Goal: Information Seeking & Learning: Find specific fact

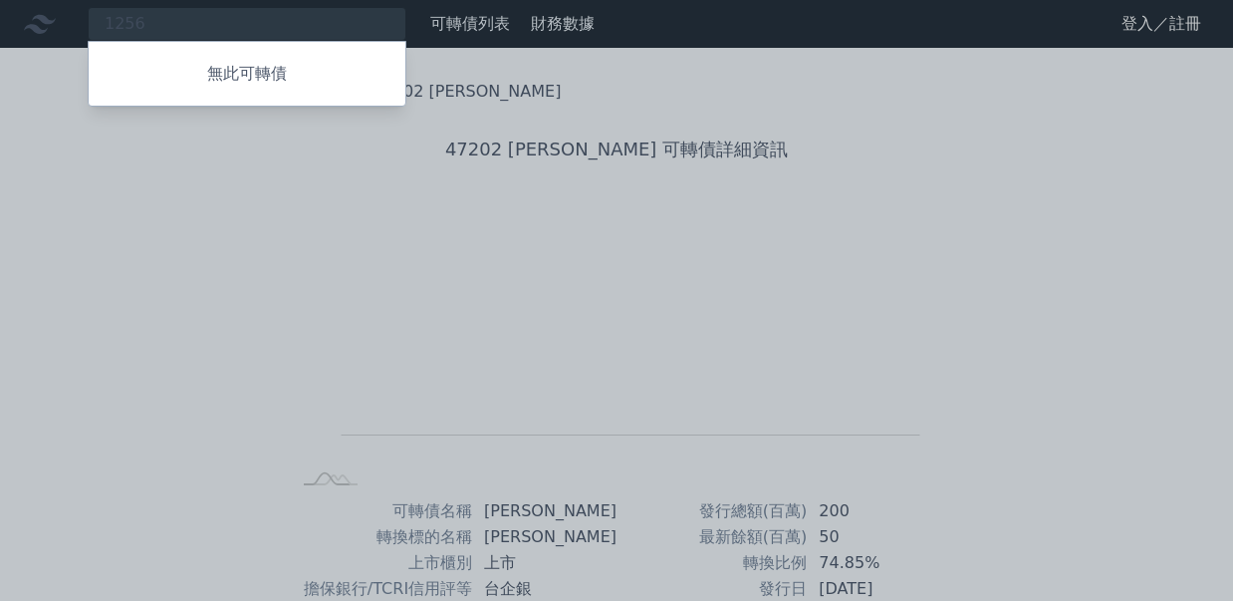
drag, startPoint x: 295, startPoint y: 24, endPoint x: 74, endPoint y: 16, distance: 221.2
click at [74, 16] on div at bounding box center [616, 300] width 1233 height 601
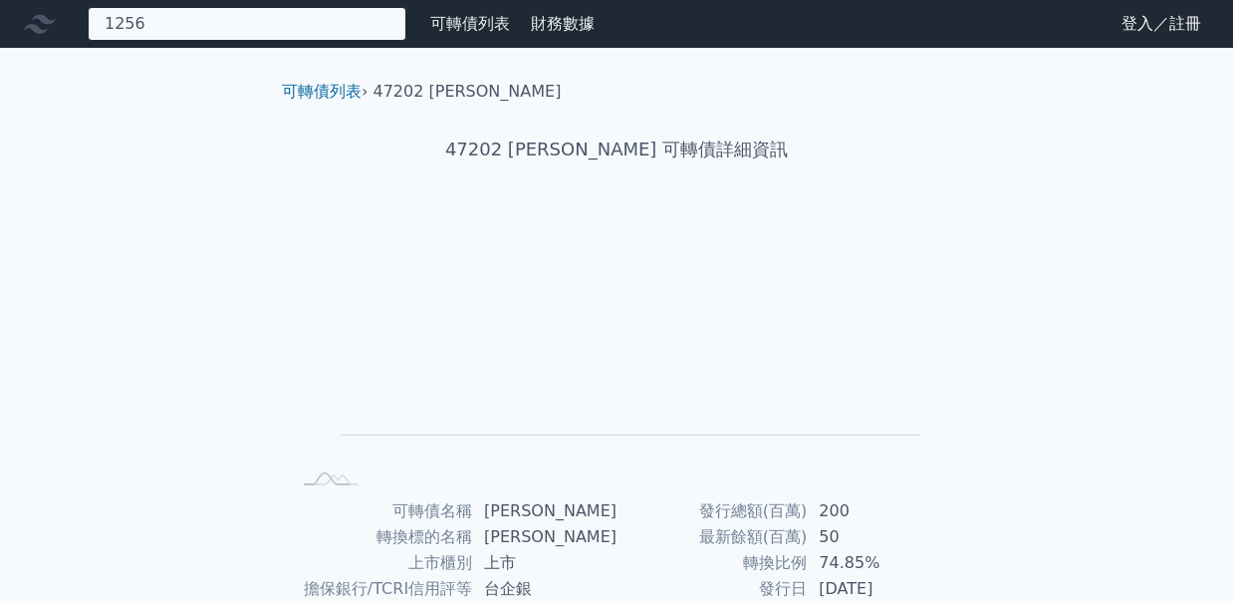
click at [161, 20] on div "1256 無此可轉債" at bounding box center [247, 24] width 319 height 34
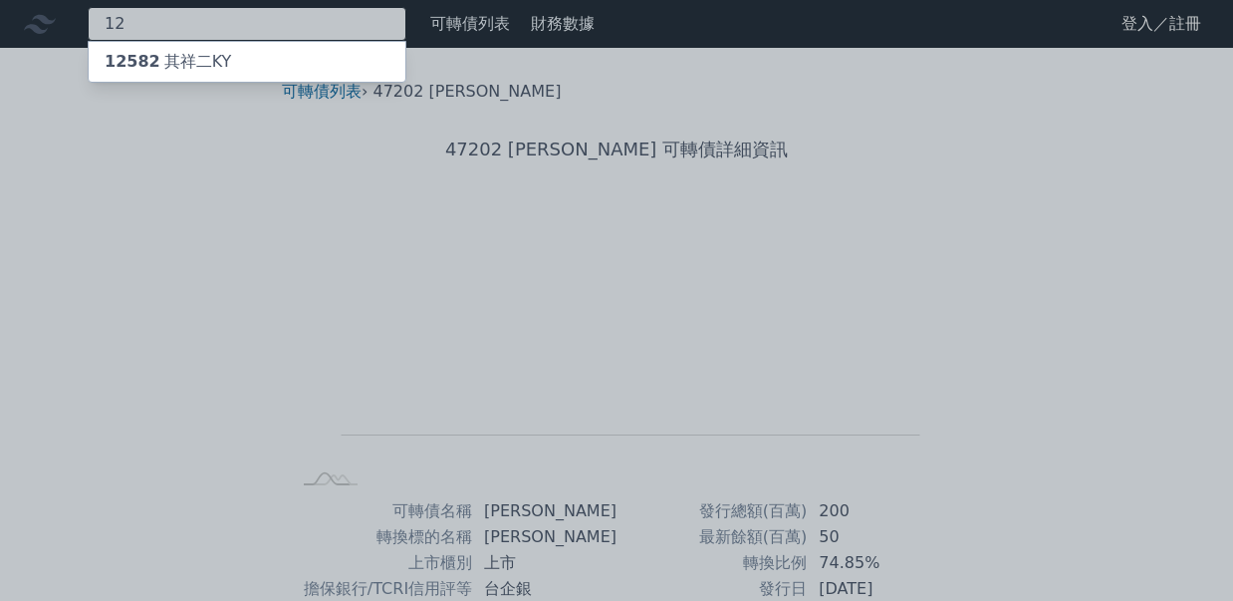
type input "1"
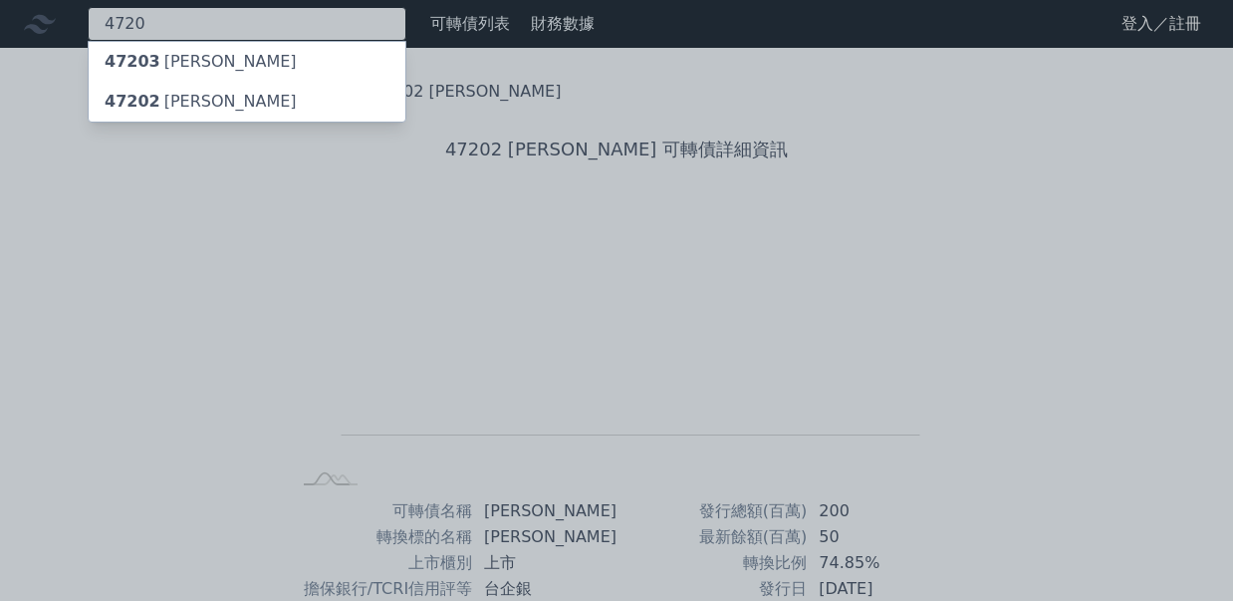
type input "4720"
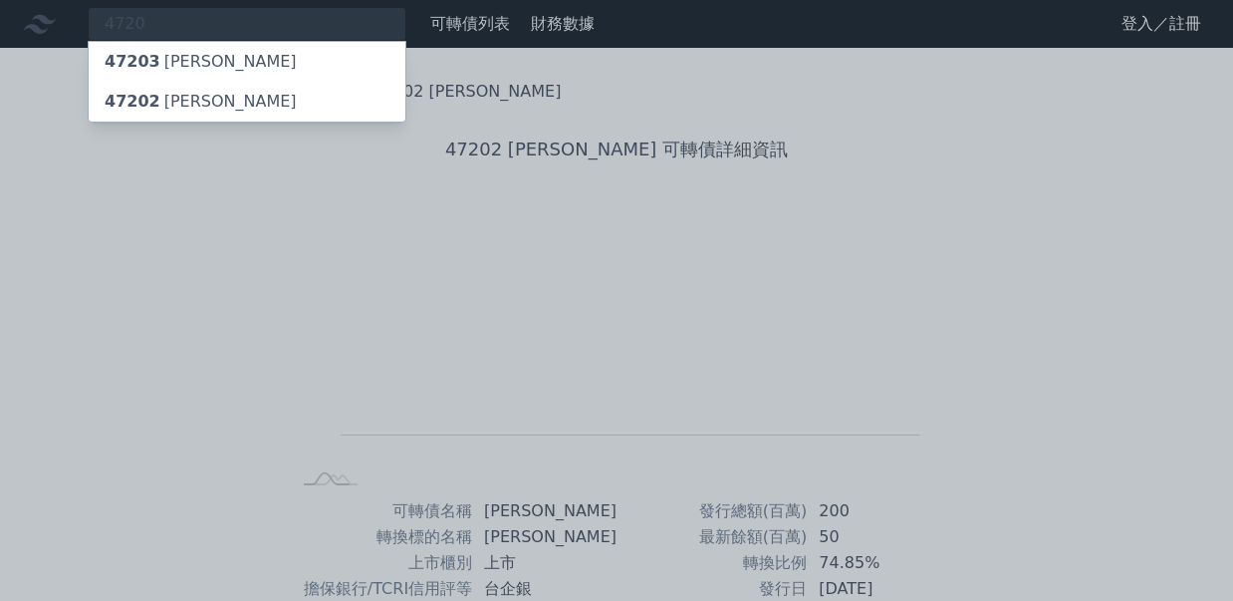
click at [193, 92] on div "47202 [PERSON_NAME]" at bounding box center [201, 102] width 192 height 24
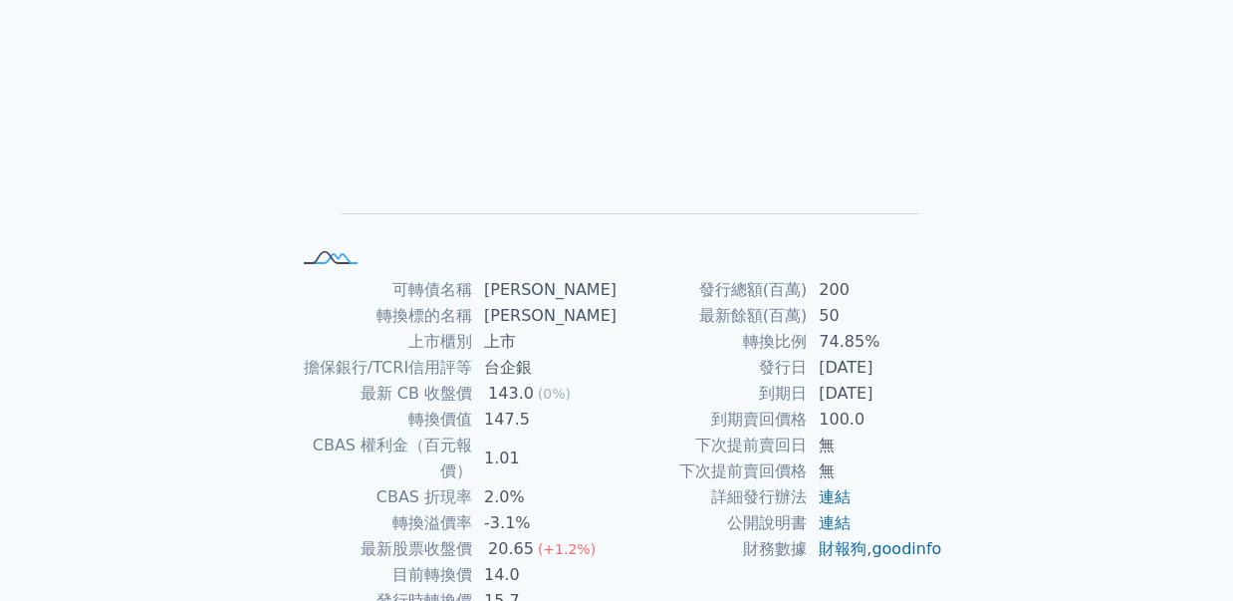
scroll to position [22, 0]
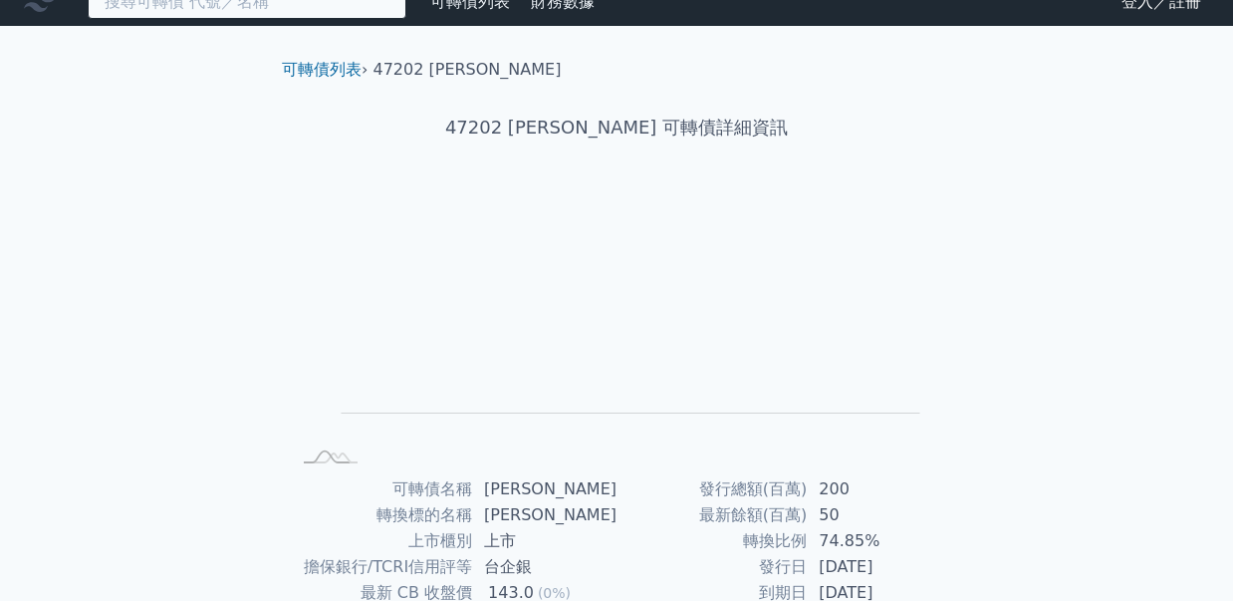
click at [313, 8] on input at bounding box center [247, 2] width 319 height 34
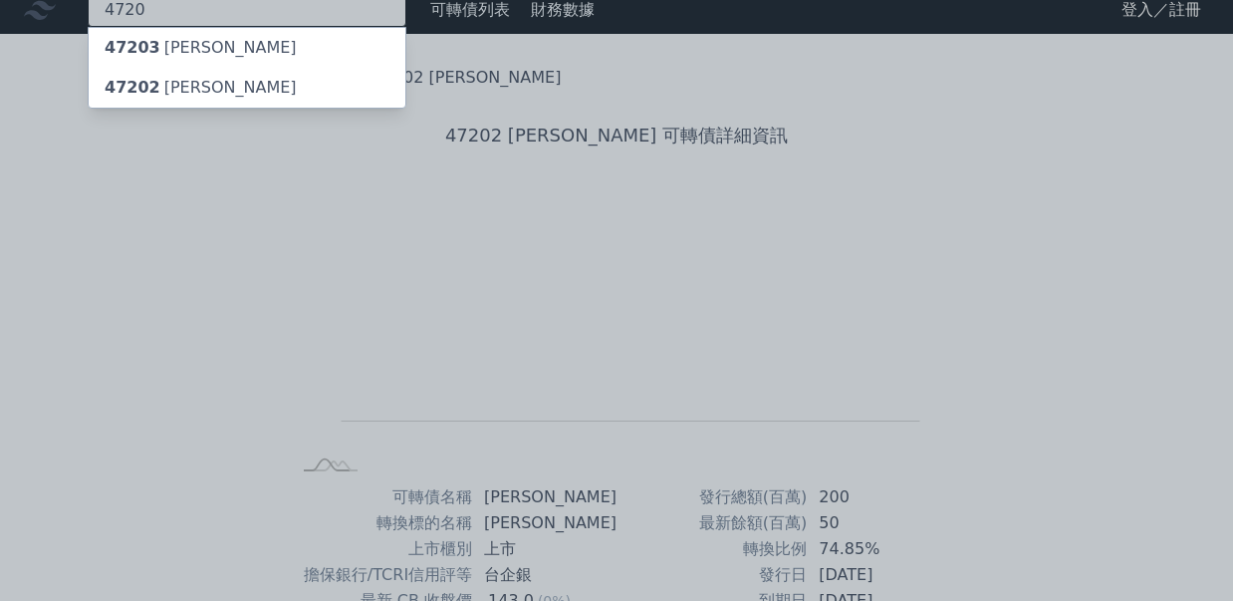
type input "4720"
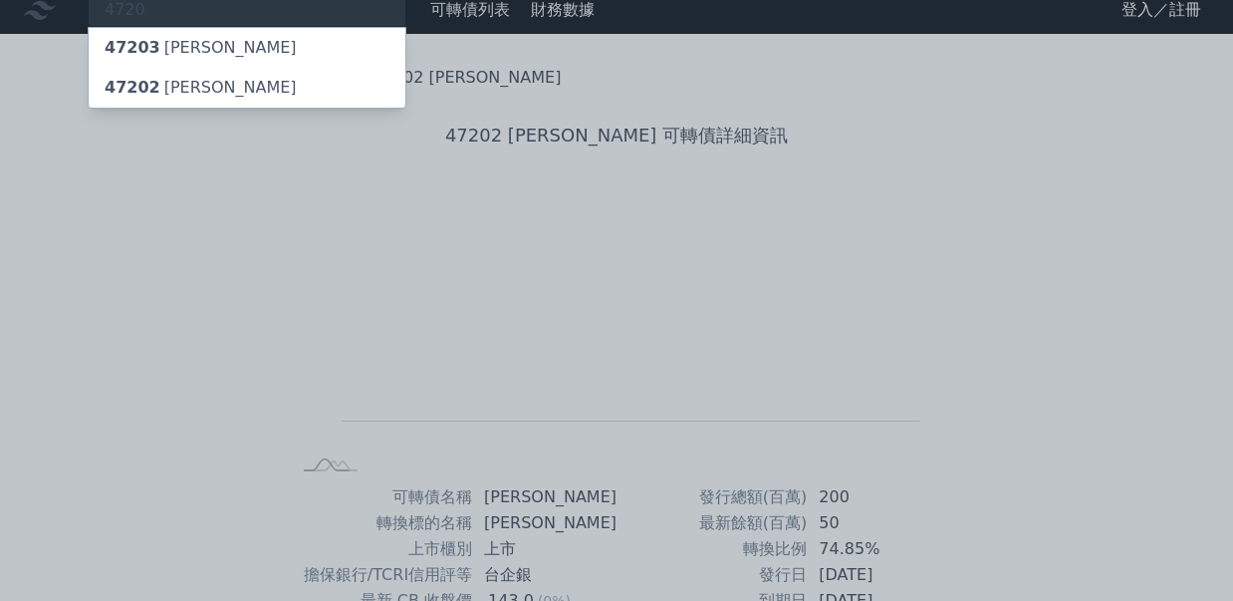
click at [309, 40] on div "47203 [PERSON_NAME]" at bounding box center [247, 48] width 317 height 40
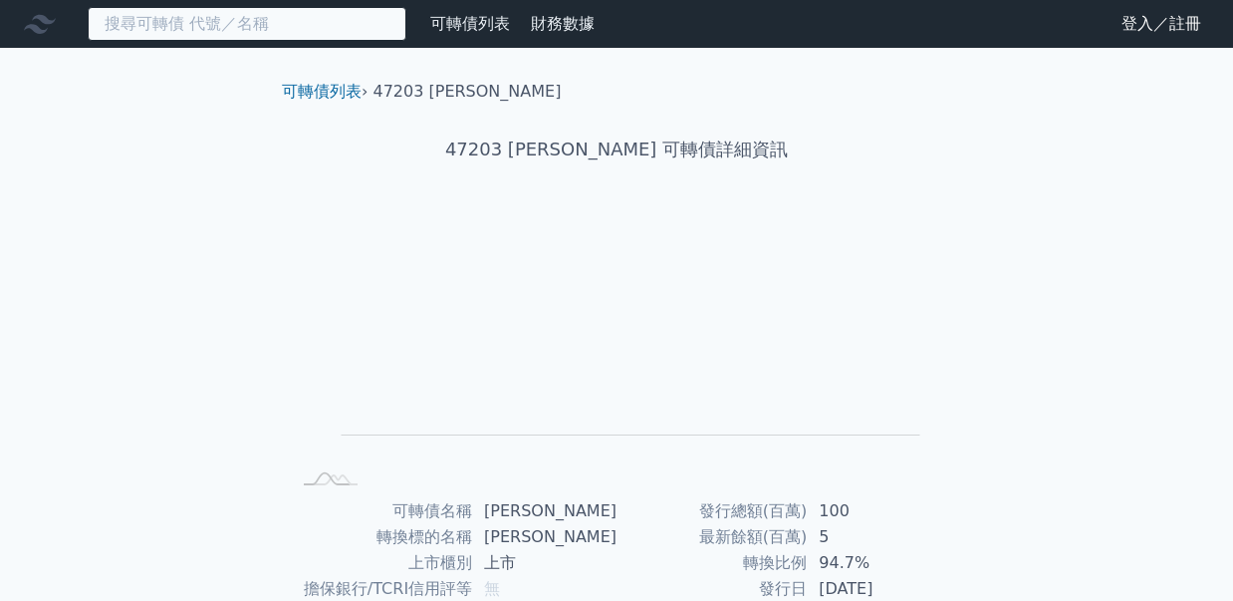
click at [337, 31] on input at bounding box center [247, 24] width 319 height 34
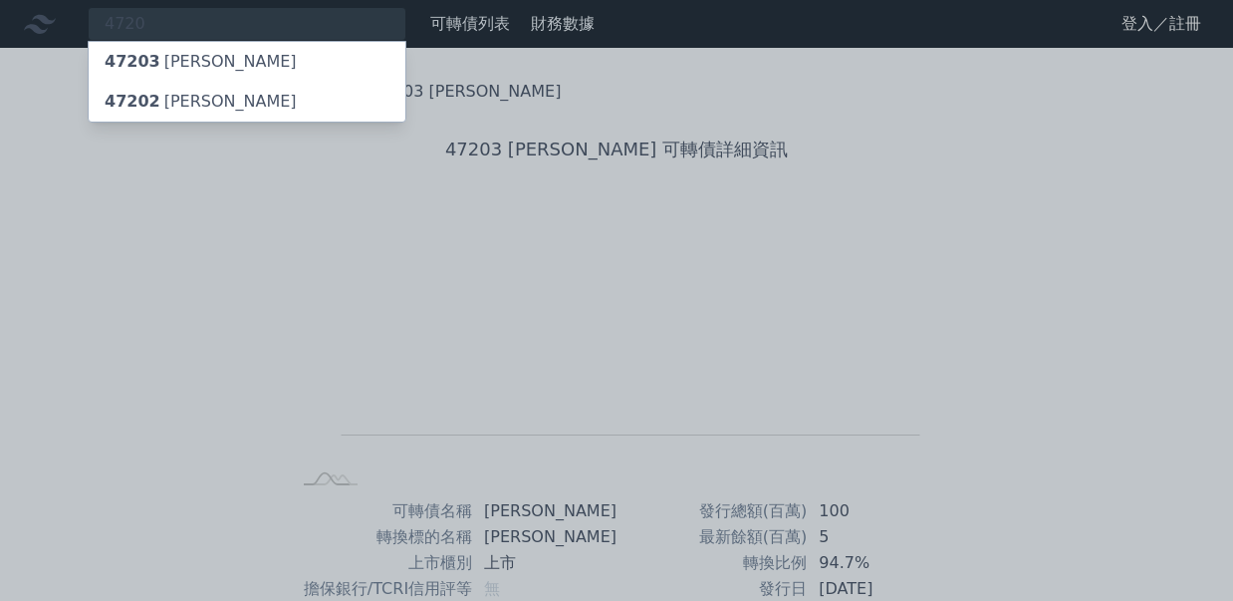
click at [960, 180] on div at bounding box center [616, 300] width 1233 height 601
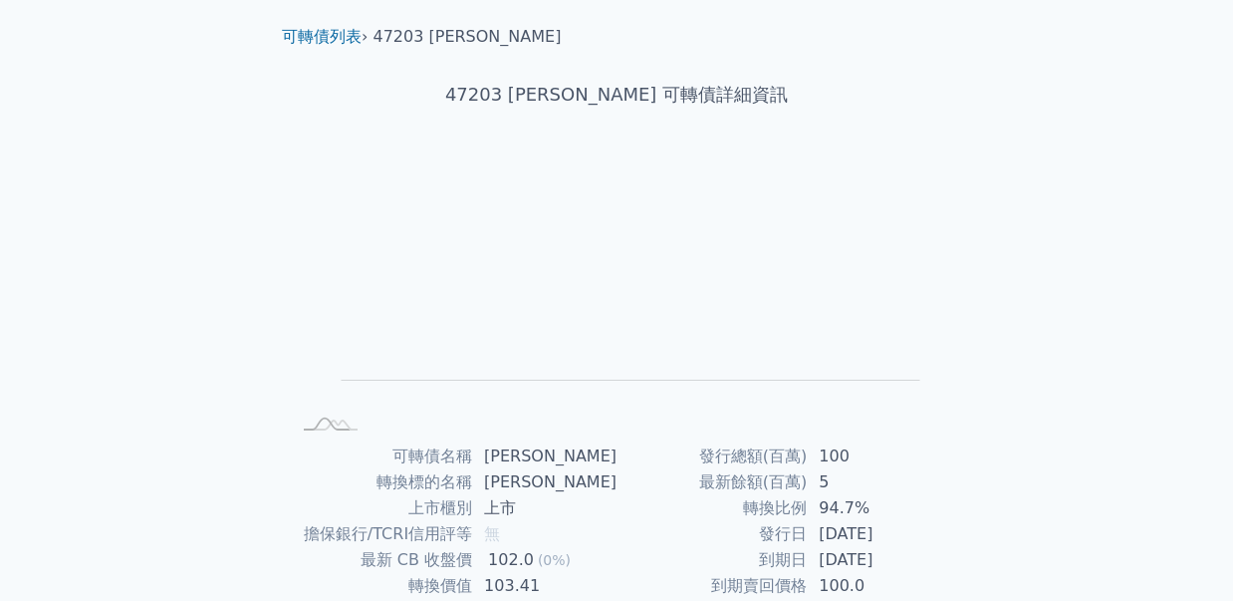
scroll to position [22, 0]
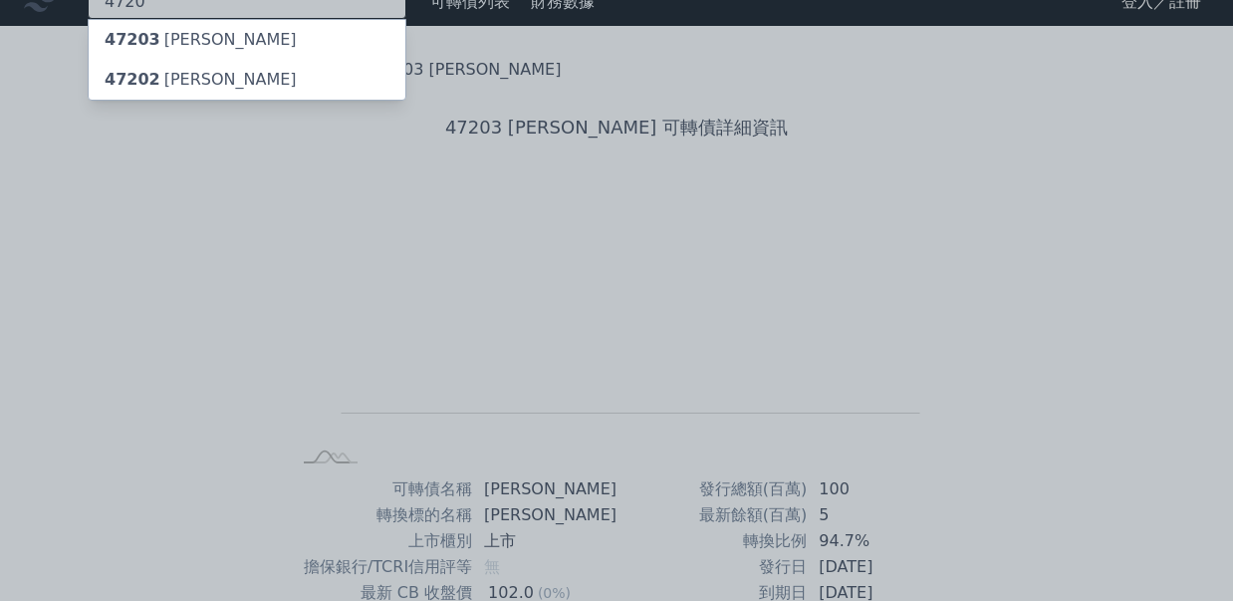
click at [347, 12] on div "4720 47203 德淵三 47202 德淵二" at bounding box center [247, 2] width 319 height 34
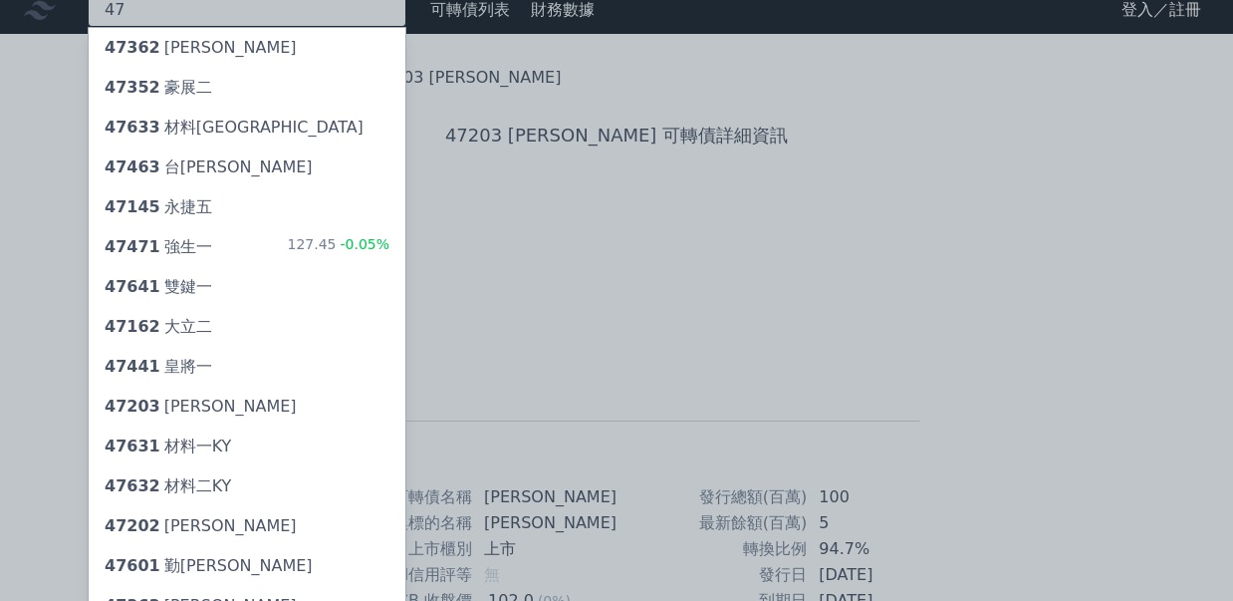
type input "4"
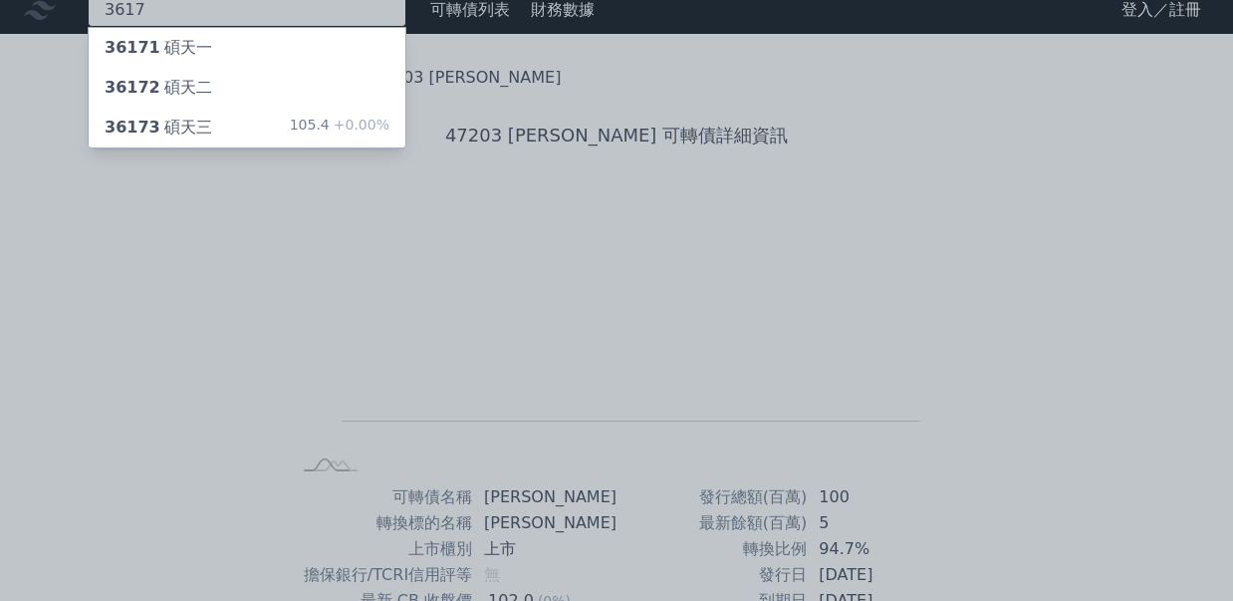
type input "3617"
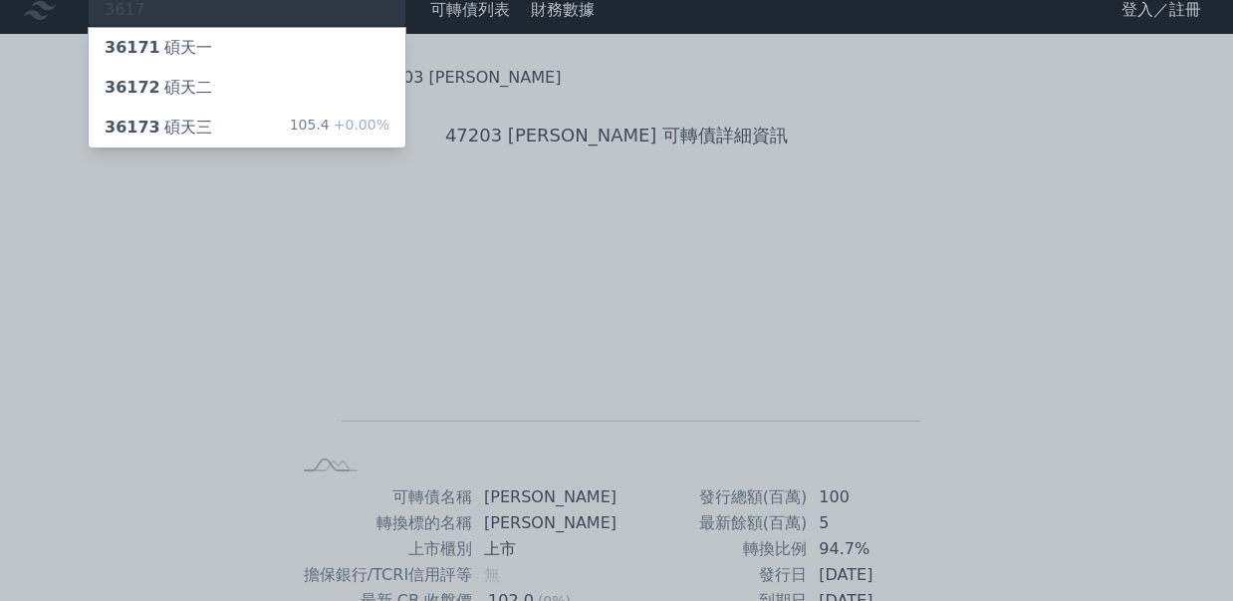
click at [331, 121] on div "105.4 +0.00%" at bounding box center [340, 128] width 100 height 24
